Goal: Navigation & Orientation: Understand site structure

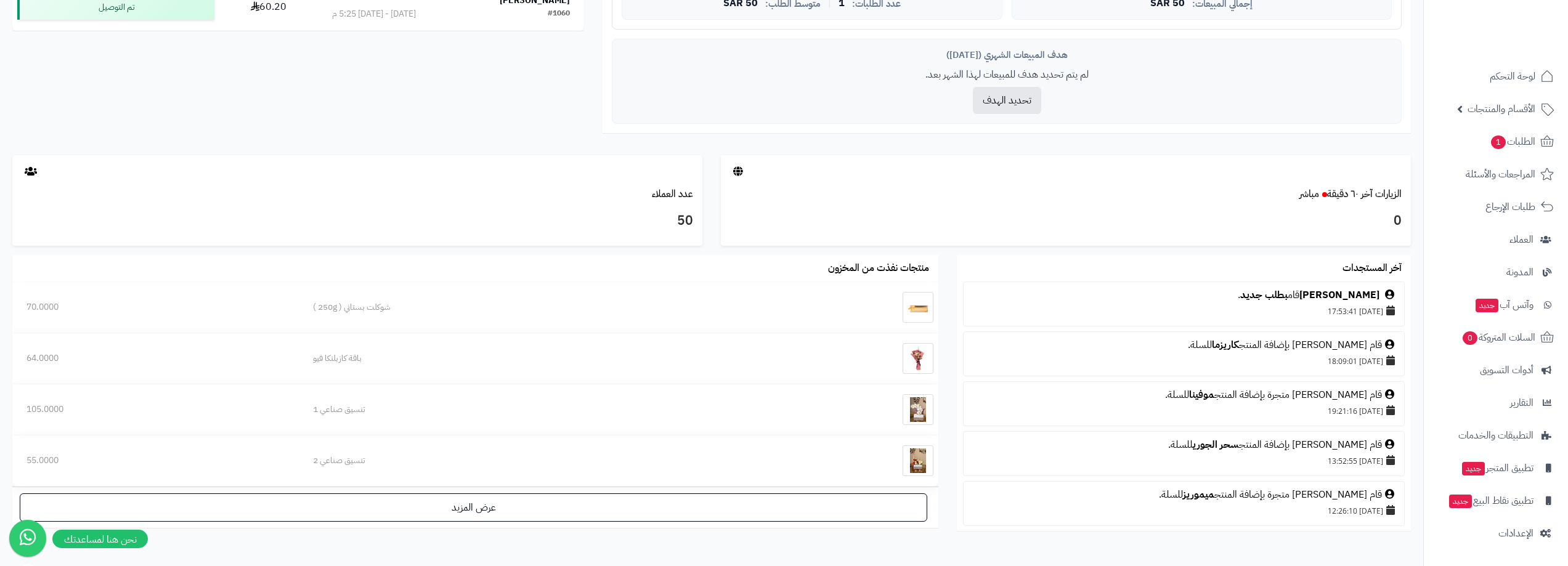
scroll to position [377, 0]
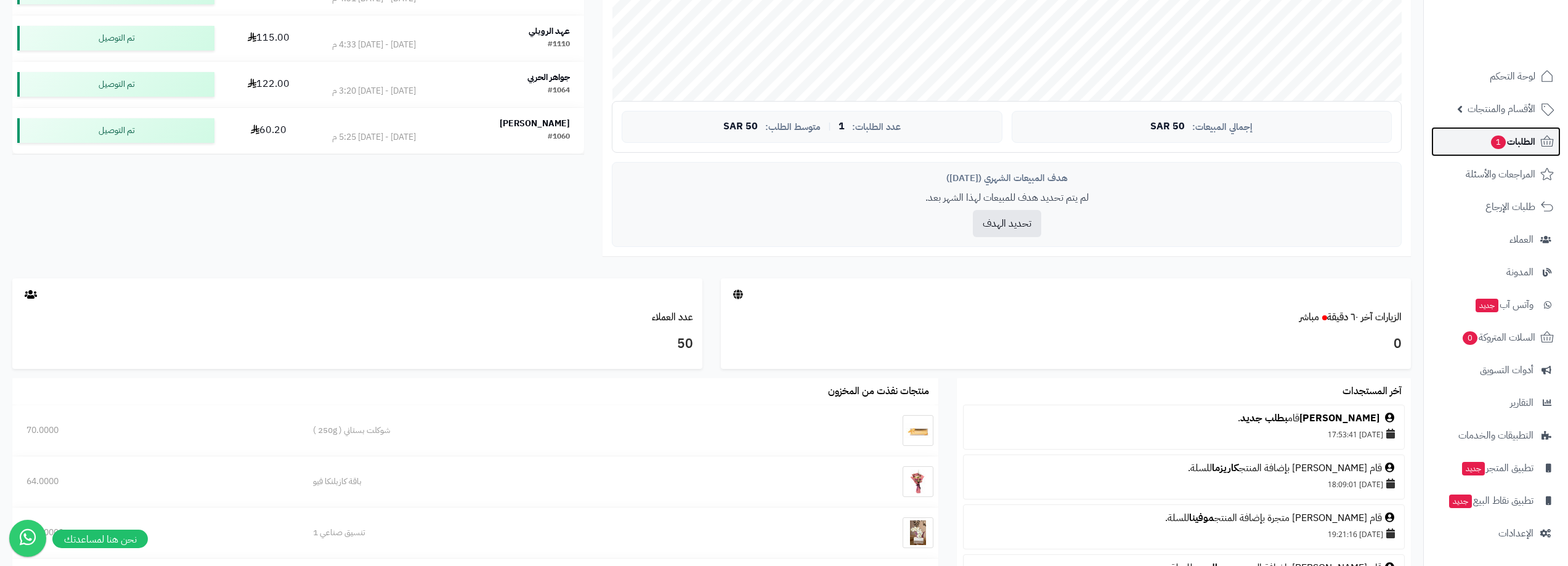
click at [1520, 138] on span "الطلبات 1" at bounding box center [1513, 141] width 46 height 17
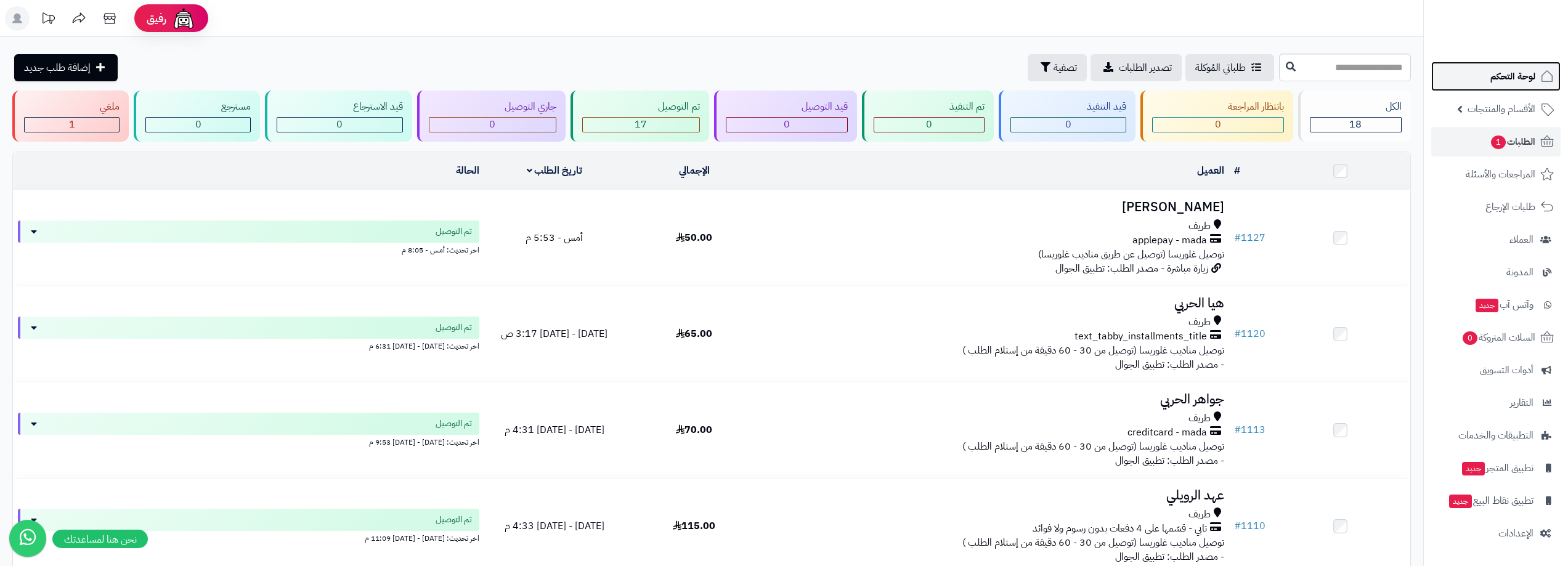
click at [1523, 69] on span "لوحة التحكم" at bounding box center [1513, 76] width 45 height 17
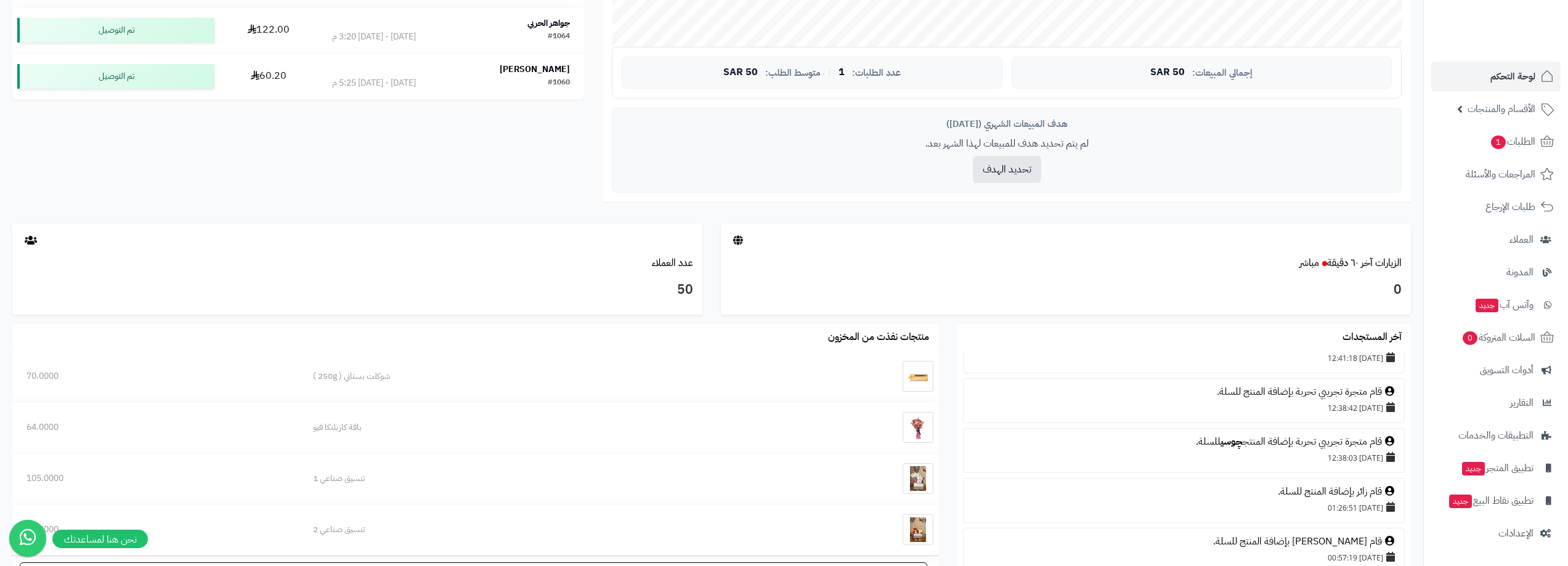
scroll to position [678, 0]
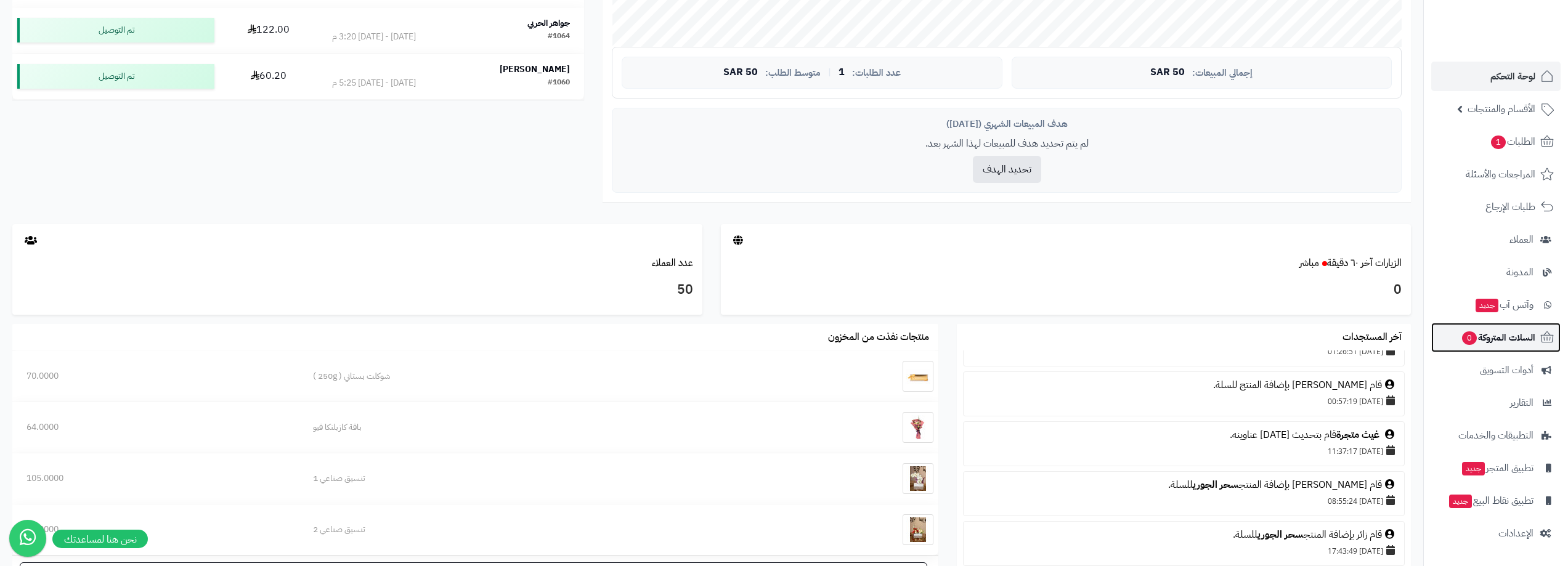
click at [1512, 329] on link "السلات المتروكة 0" at bounding box center [1496, 337] width 129 height 30
